Goal: Find contact information: Find contact information

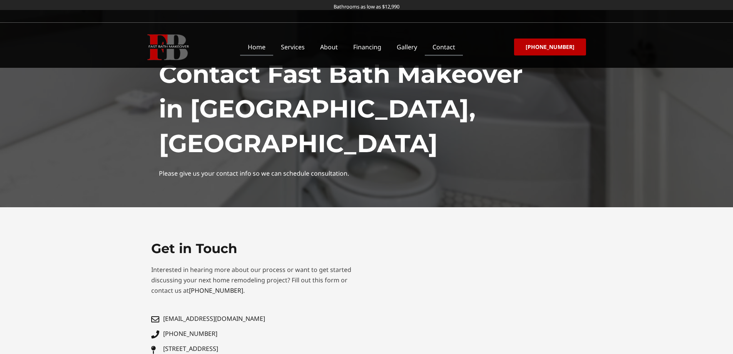
click at [270, 45] on link "Home" at bounding box center [256, 47] width 33 height 18
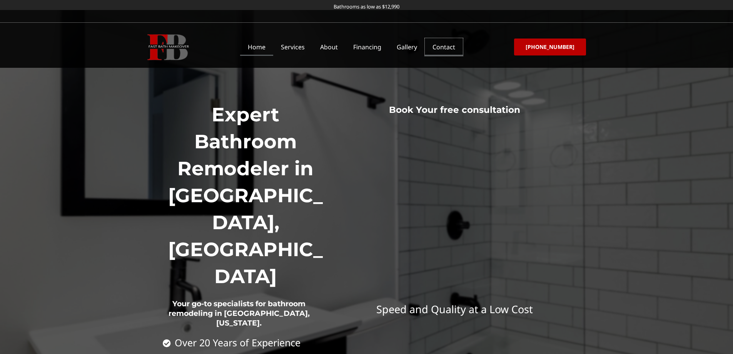
click at [452, 47] on link "Contact" at bounding box center [444, 47] width 38 height 18
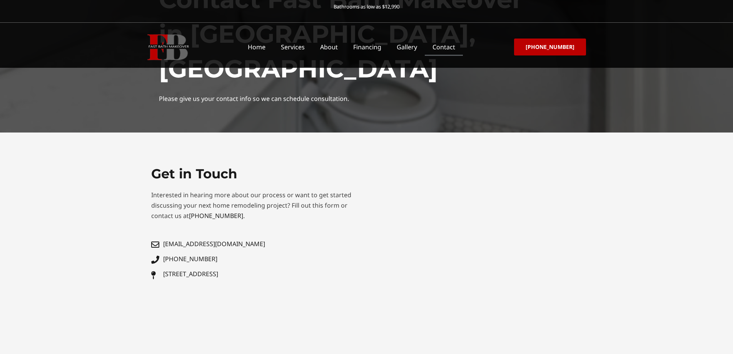
scroll to position [77, 0]
